Goal: Download file/media

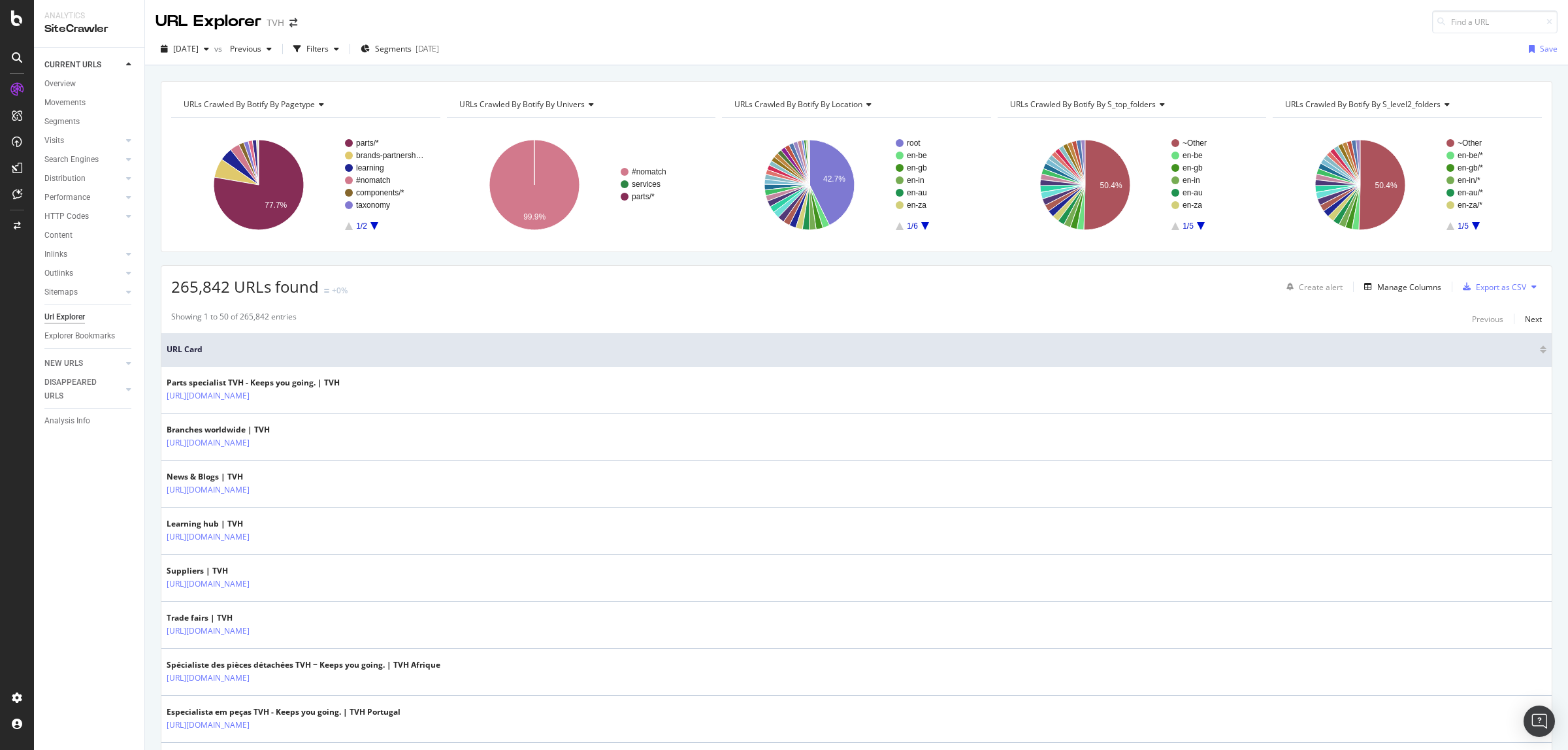
click at [319, 106] on icon at bounding box center [319, 104] width 9 height 8
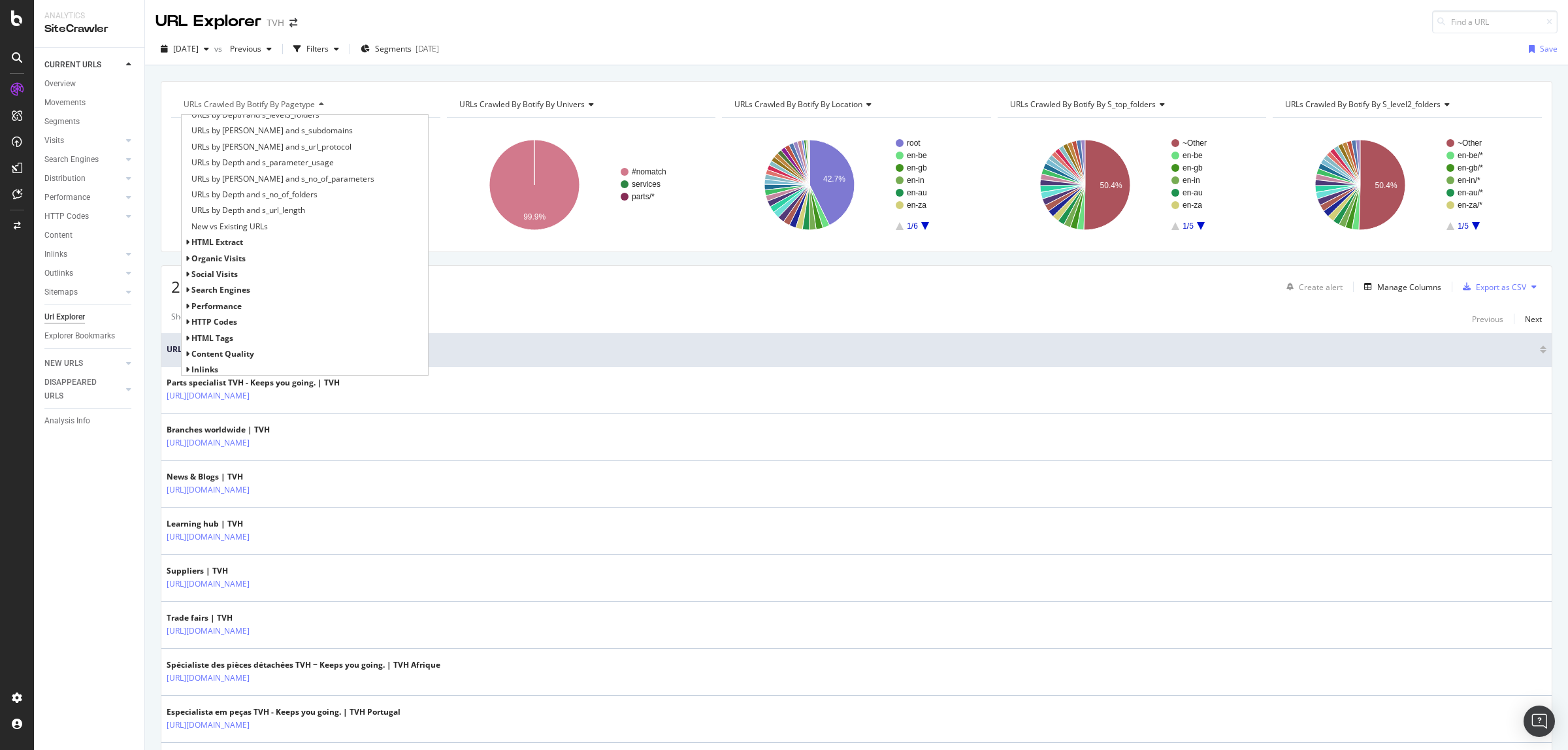
scroll to position [488, 0]
click at [187, 191] on icon at bounding box center [187, 192] width 4 height 8
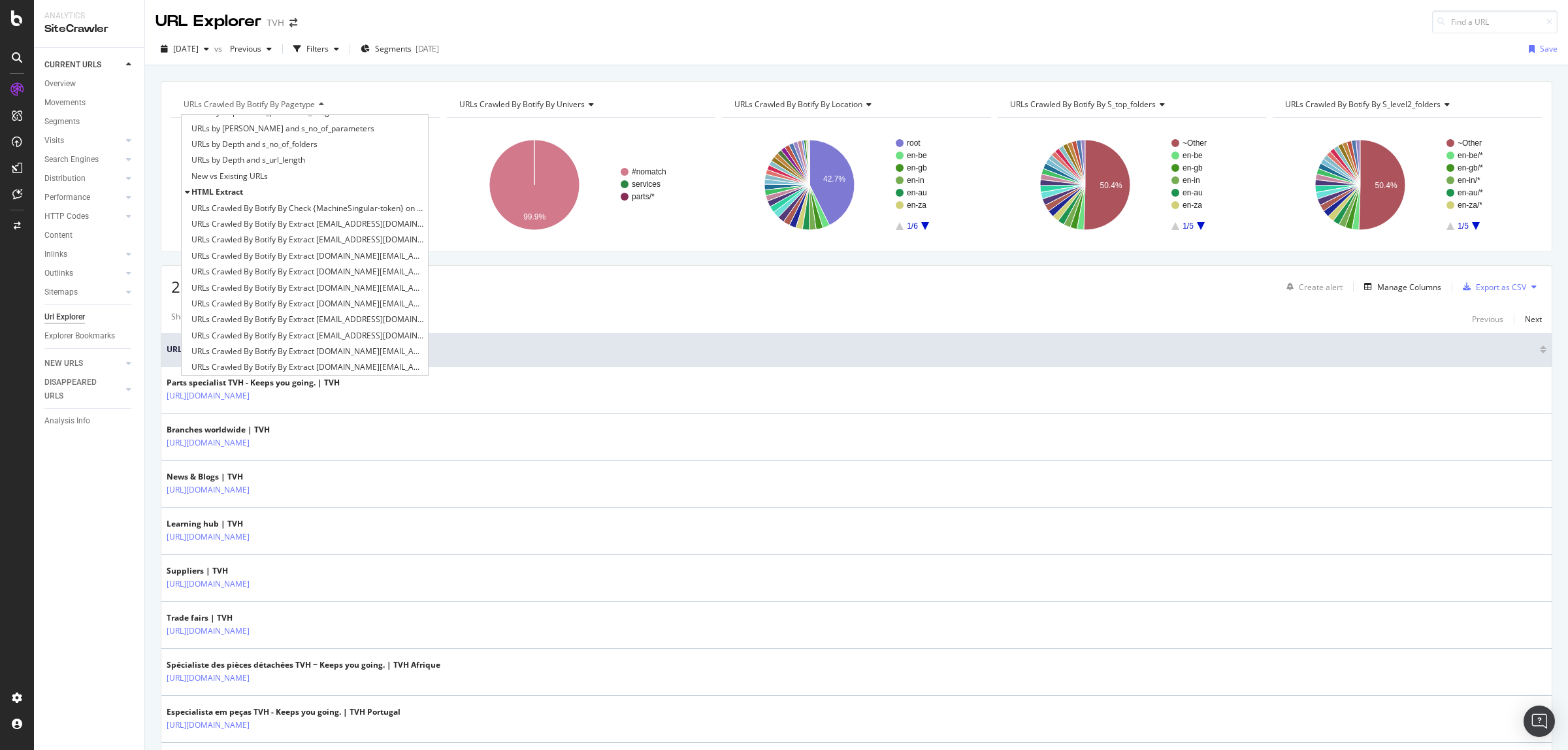
click at [187, 191] on icon at bounding box center [187, 192] width 4 height 8
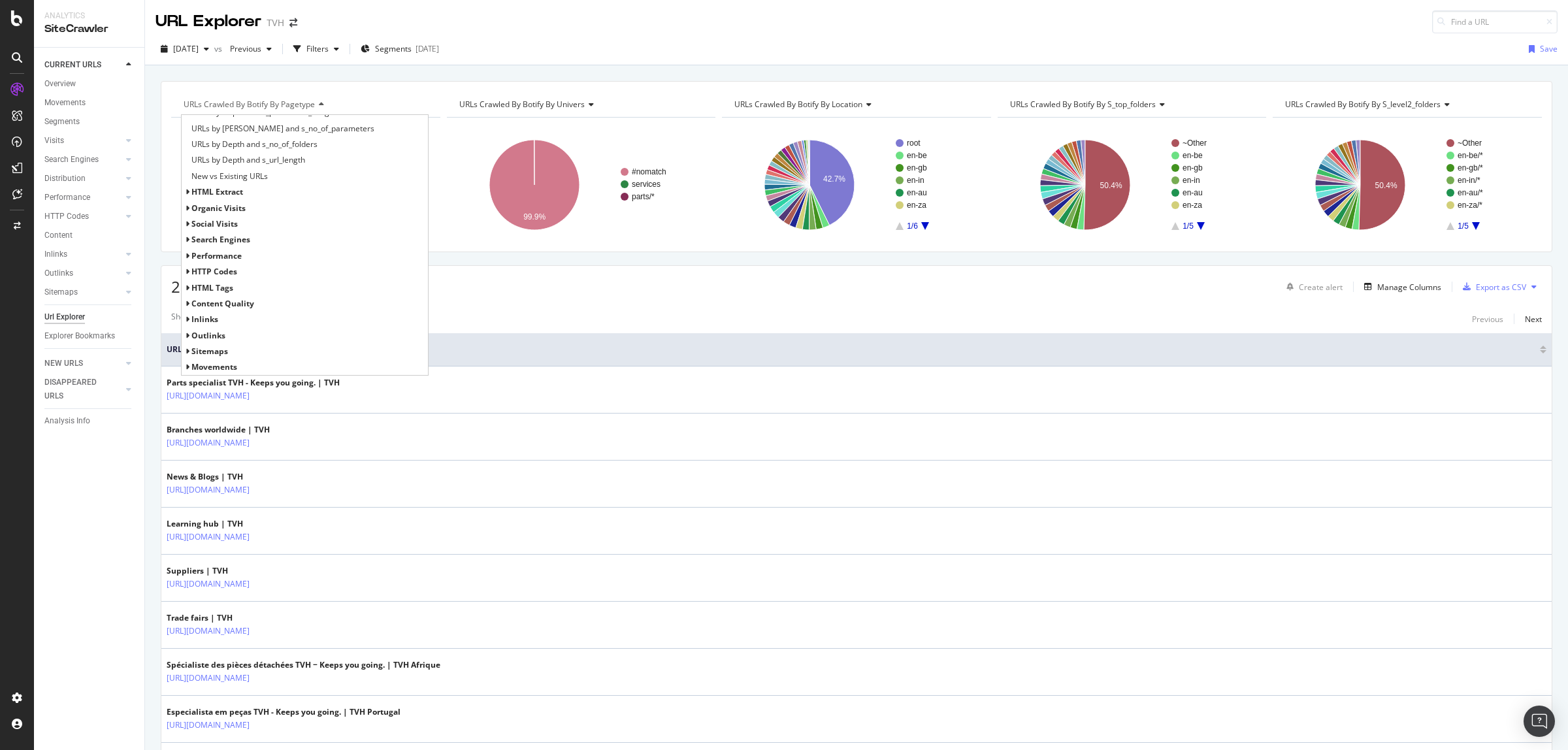
click at [187, 210] on icon at bounding box center [187, 208] width 4 height 8
click at [187, 229] on div "social Visits" at bounding box center [304, 224] width 246 height 15
click at [187, 224] on icon at bounding box center [187, 224] width 4 height 8
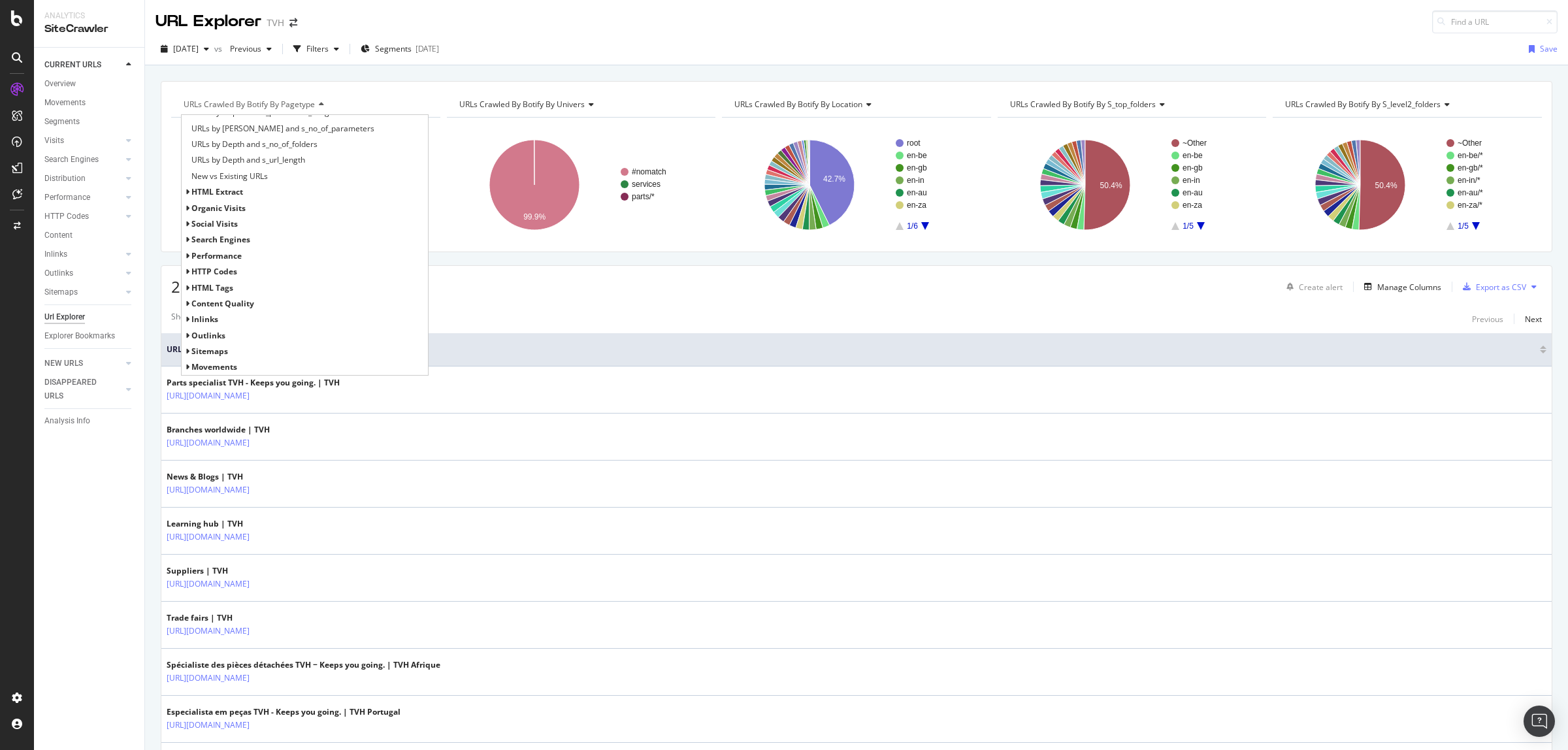
click at [187, 240] on icon at bounding box center [187, 239] width 4 height 8
click at [189, 253] on icon at bounding box center [187, 255] width 4 height 8
click at [187, 272] on icon at bounding box center [187, 271] width 4 height 8
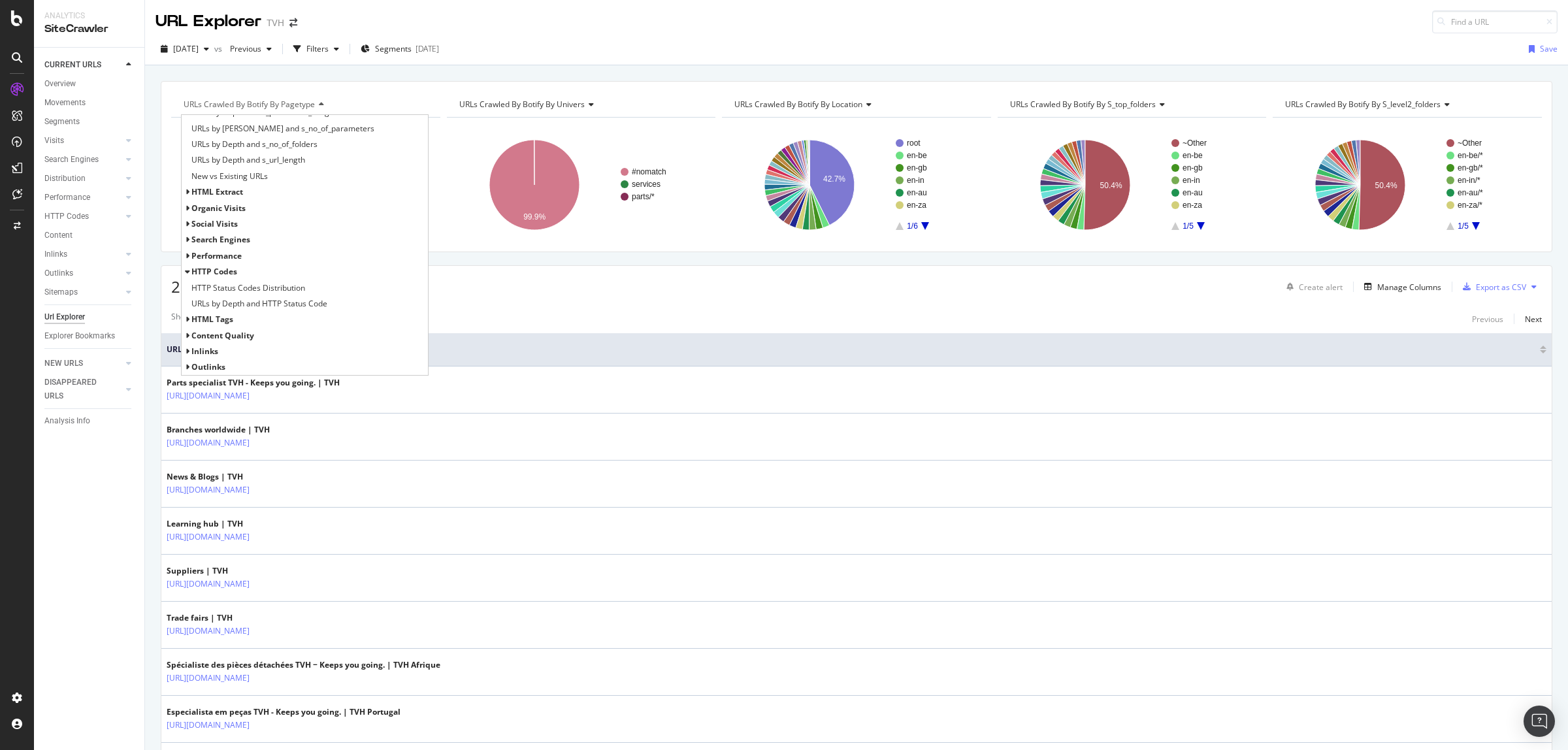
click at [187, 272] on icon at bounding box center [187, 271] width 4 height 8
click at [187, 288] on icon at bounding box center [187, 288] width 4 height 8
click at [187, 302] on icon at bounding box center [187, 304] width 4 height 8
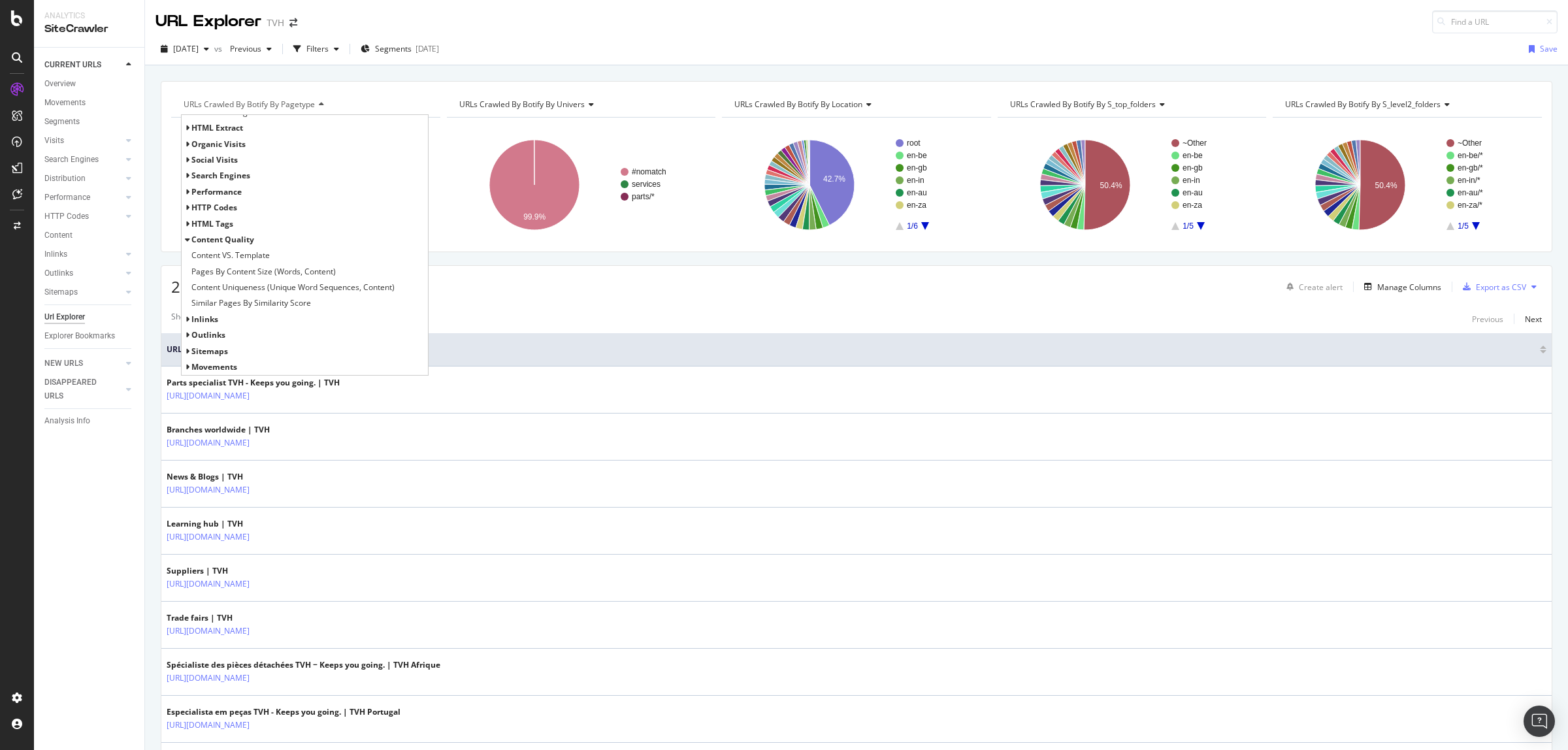
click at [187, 322] on icon at bounding box center [187, 319] width 4 height 8
click at [187, 334] on icon at bounding box center [187, 335] width 4 height 8
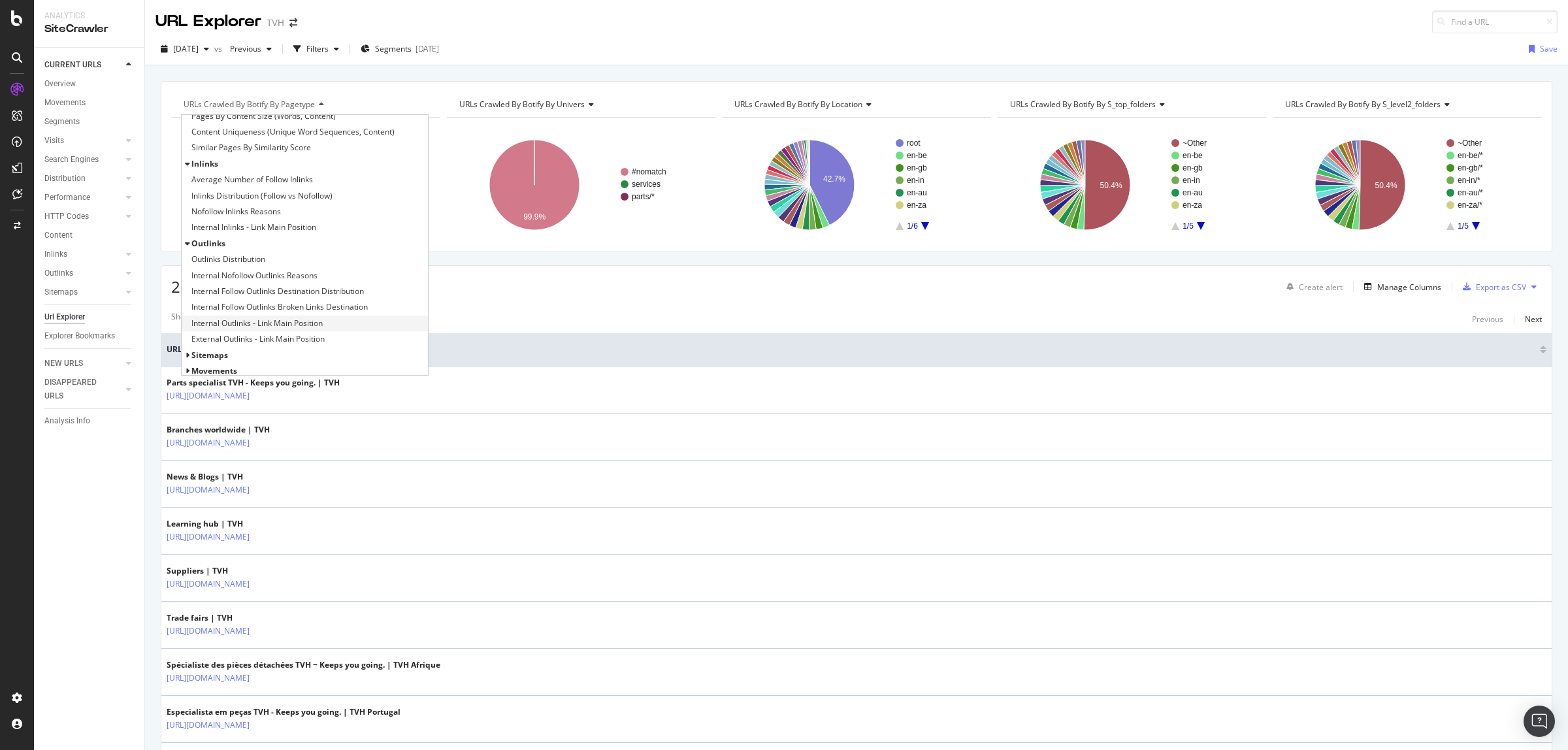
scroll to position [711, 0]
click at [187, 350] on icon at bounding box center [187, 352] width 4 height 8
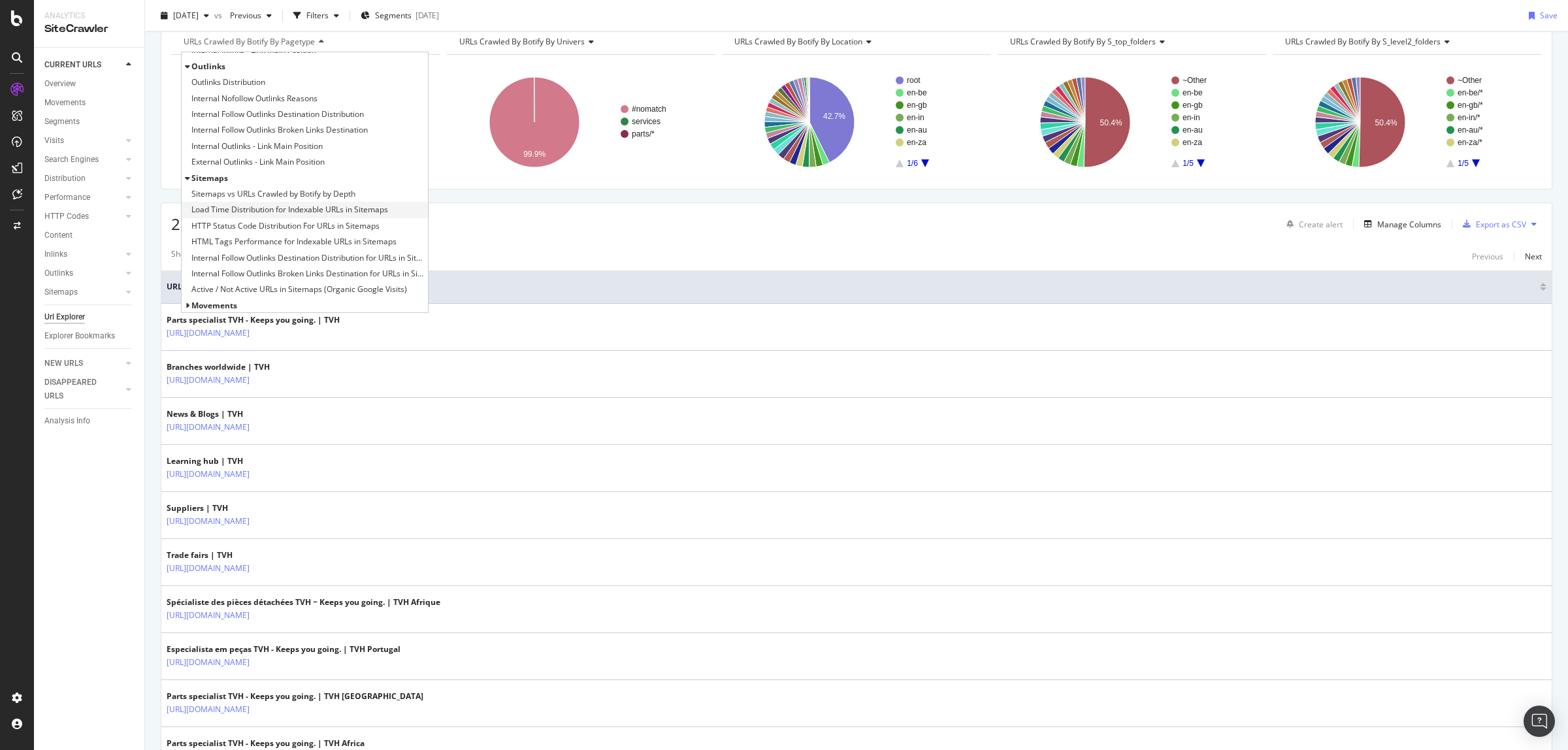
scroll to position [81, 0]
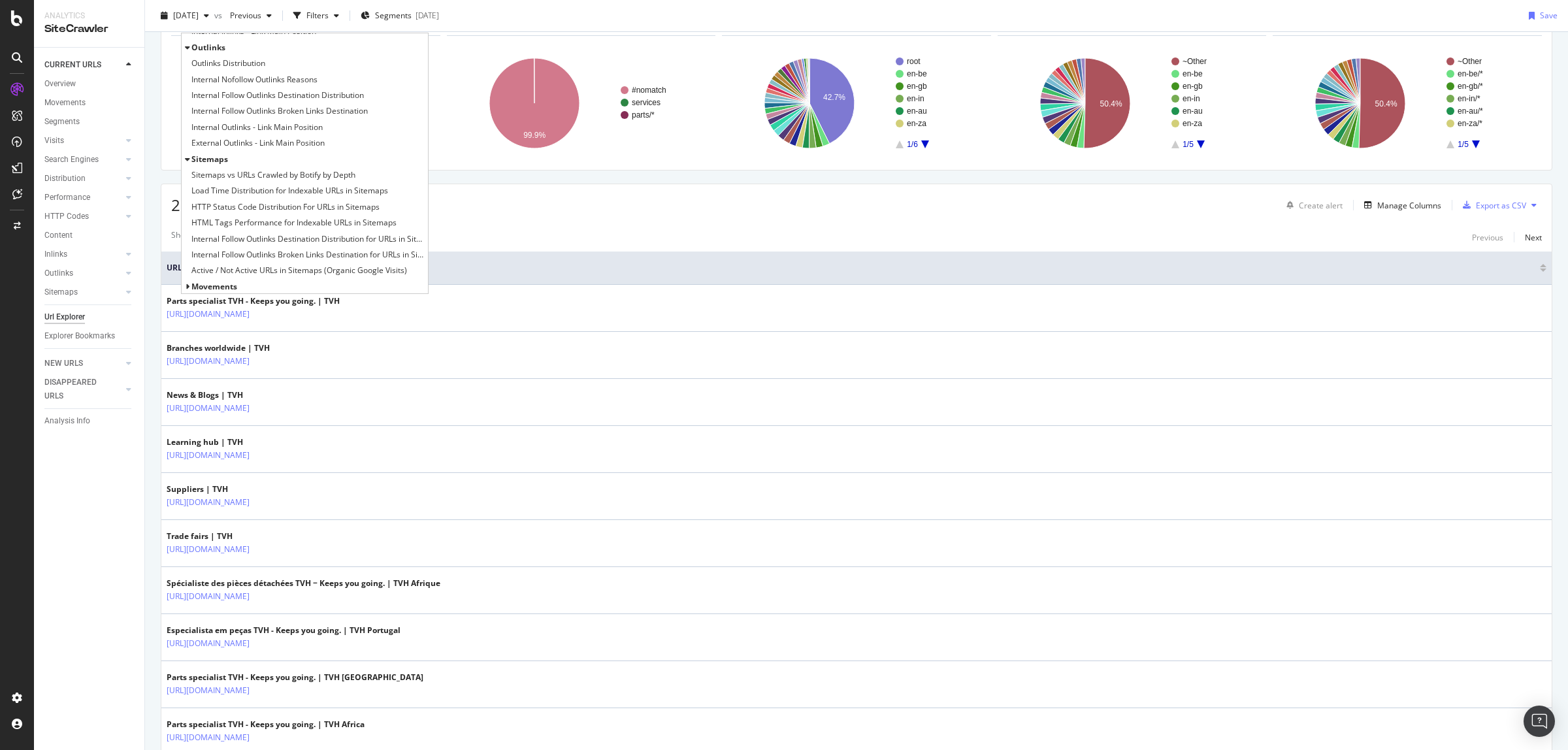
click at [189, 286] on icon at bounding box center [187, 287] width 4 height 8
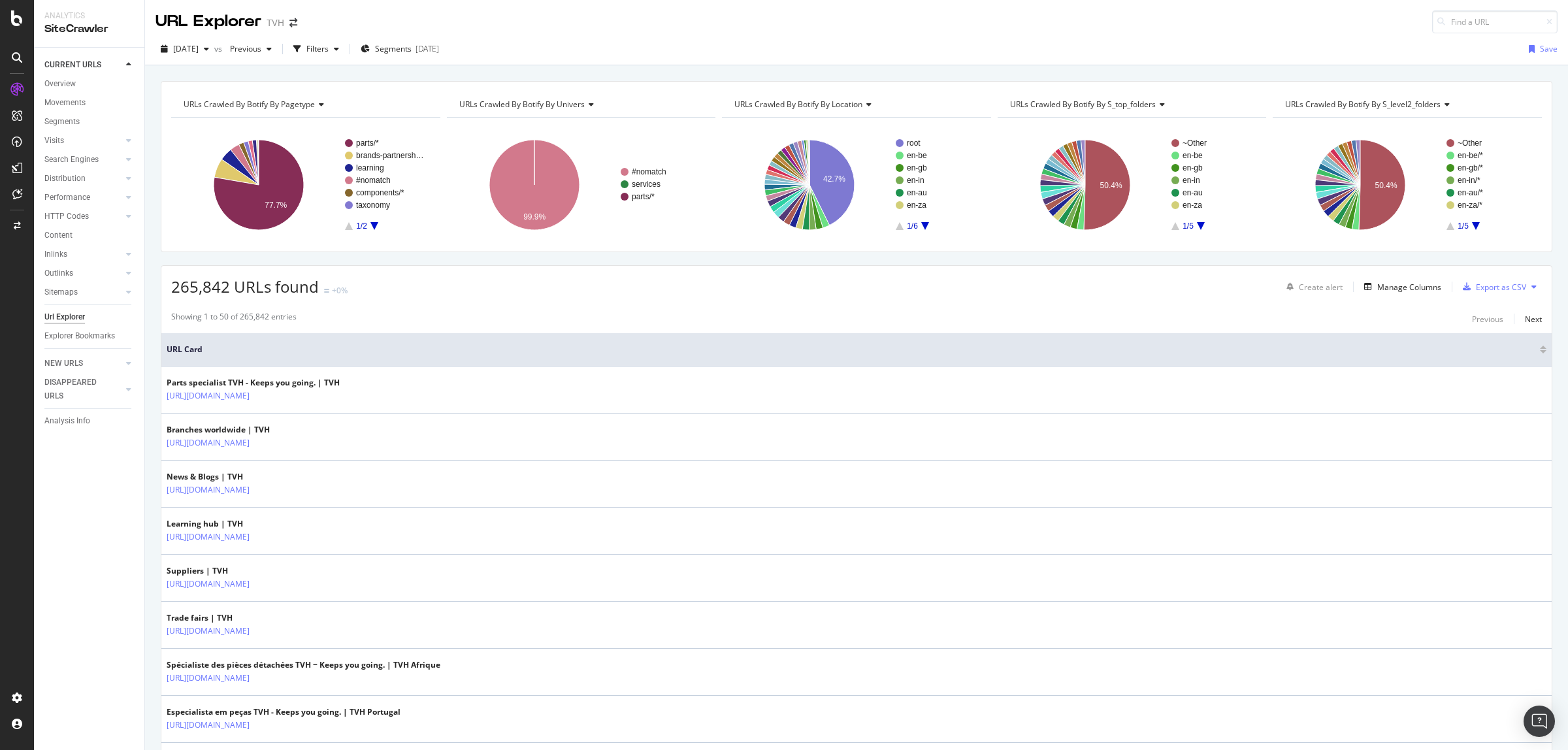
click at [589, 105] on icon at bounding box center [589, 104] width 9 height 8
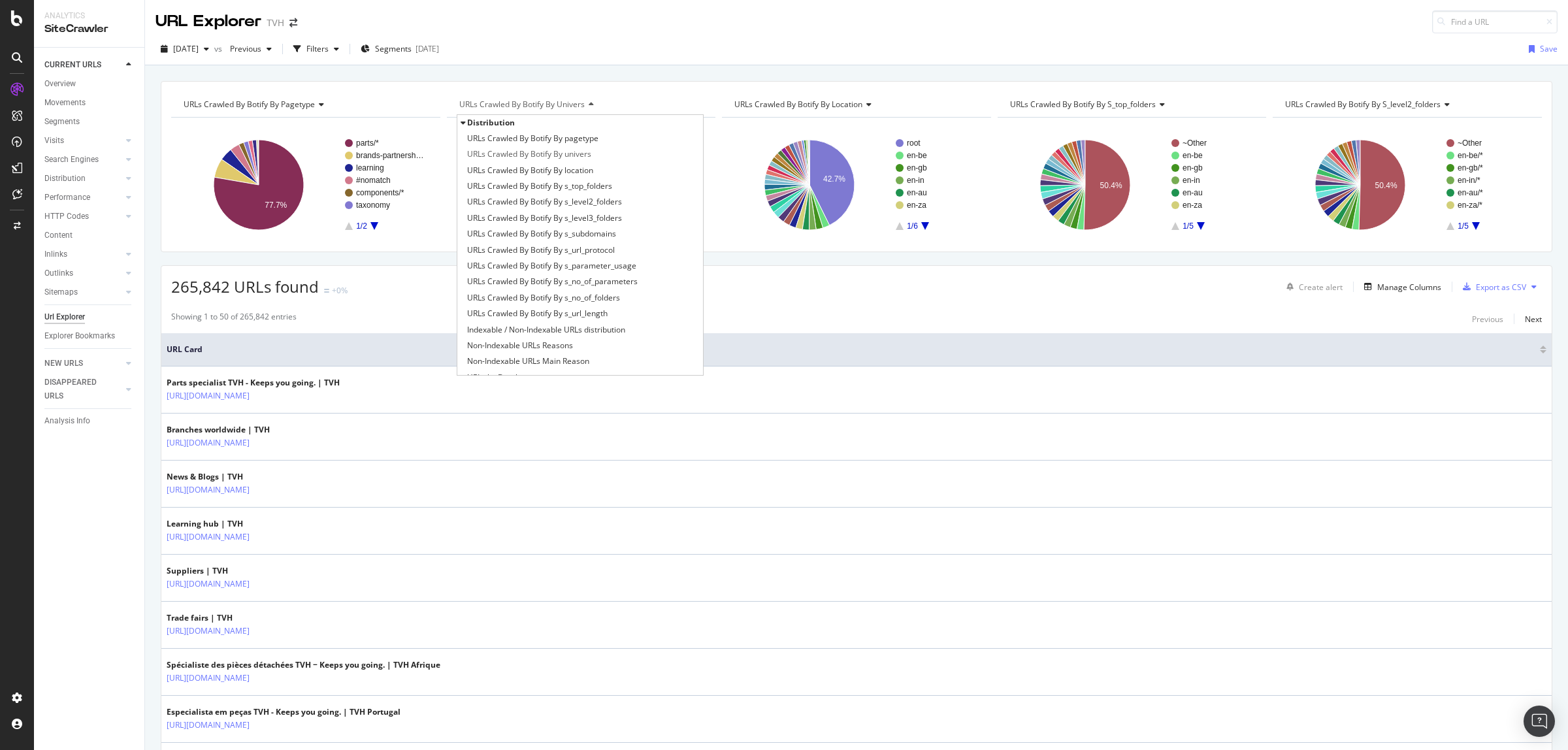
click at [589, 105] on icon at bounding box center [589, 104] width 9 height 8
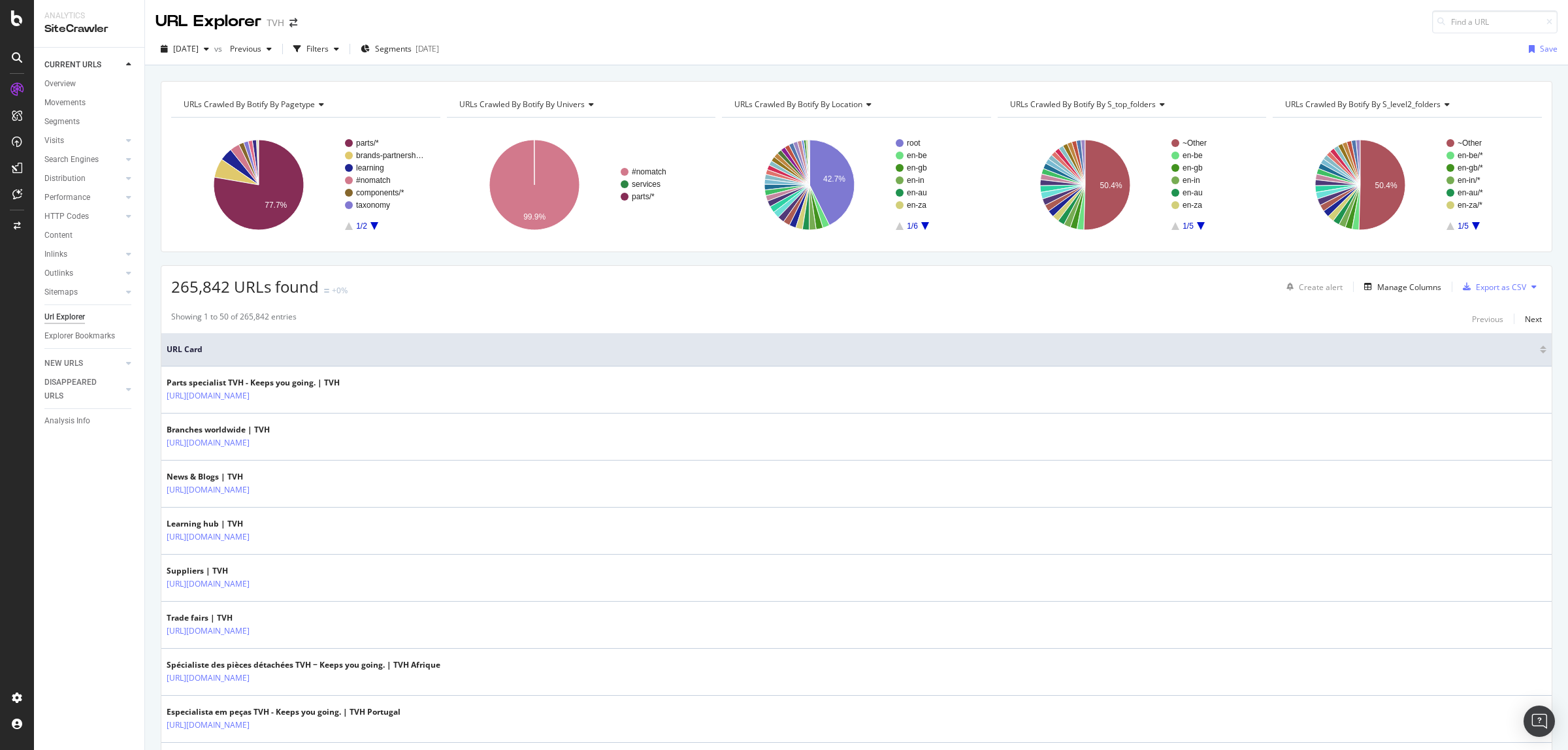
click at [1253, 286] on icon at bounding box center [1534, 287] width 5 height 8
click at [1253, 326] on div "Showing 1 to 50 of 265,842 entries Previous Next" at bounding box center [856, 319] width 1390 height 15
click at [1253, 288] on div "Export as CSV" at bounding box center [1500, 287] width 50 height 11
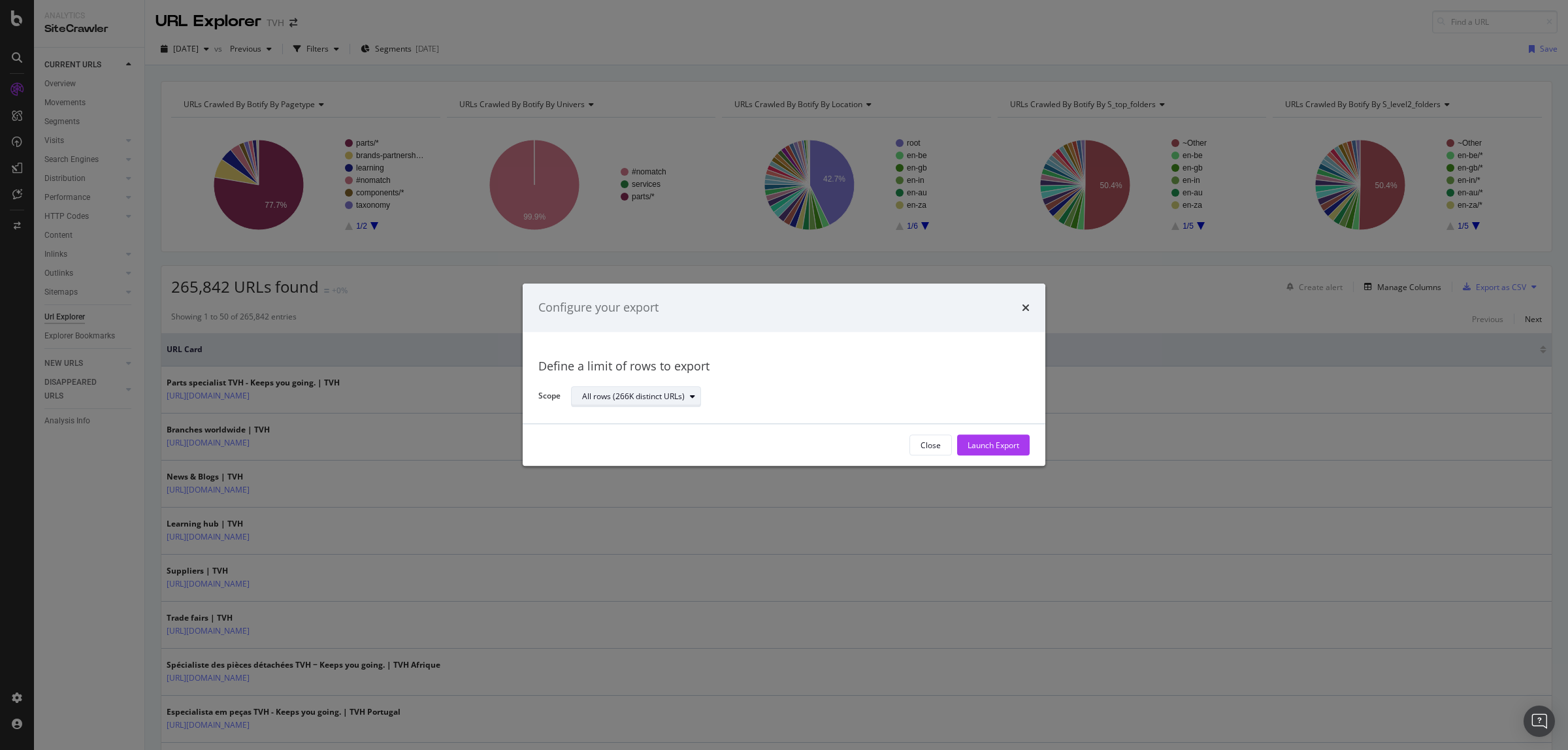
click at [693, 397] on icon "modal" at bounding box center [692, 396] width 5 height 8
click at [988, 445] on div "Launch Export" at bounding box center [993, 445] width 52 height 11
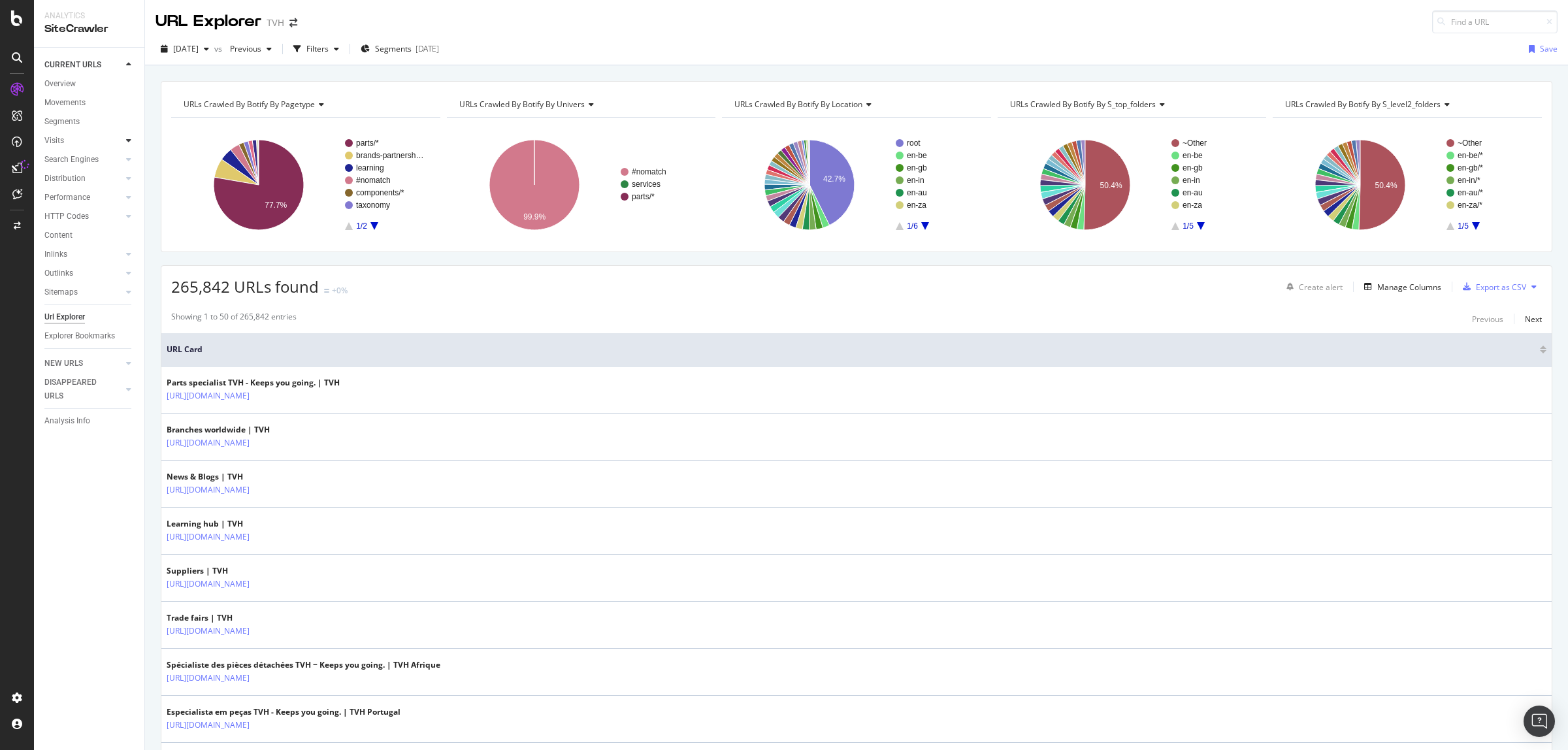
click at [130, 141] on icon at bounding box center [129, 140] width 5 height 8
click at [132, 155] on div at bounding box center [128, 159] width 13 height 13
